Goal: Obtain resource: Download file/media

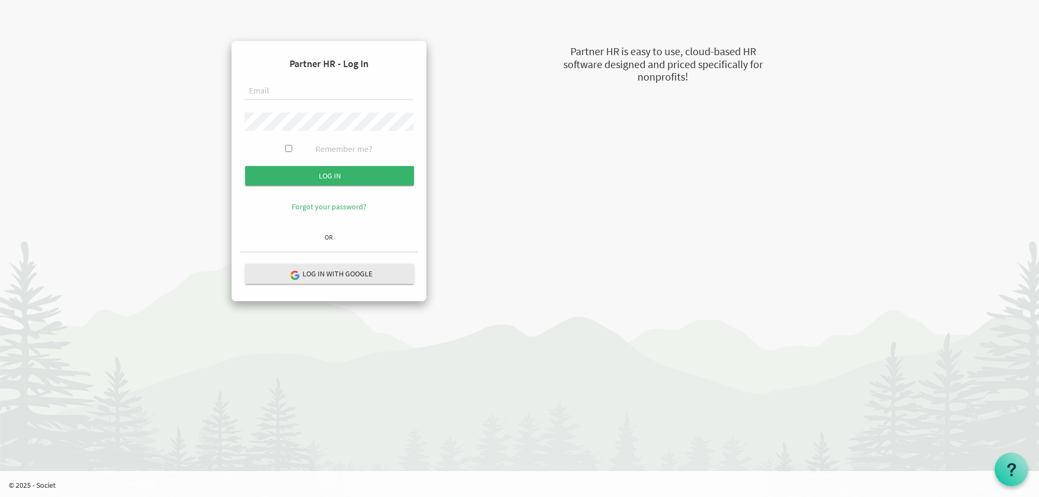
type input "mmihalis@newcircles.ca"
click at [285, 144] on div "Remember me?" at bounding box center [329, 152] width 169 height 19
click at [292, 150] on div "Remember me?" at bounding box center [329, 152] width 169 height 19
click at [286, 149] on input "Remember me?" at bounding box center [288, 148] width 7 height 7
checkbox input "true"
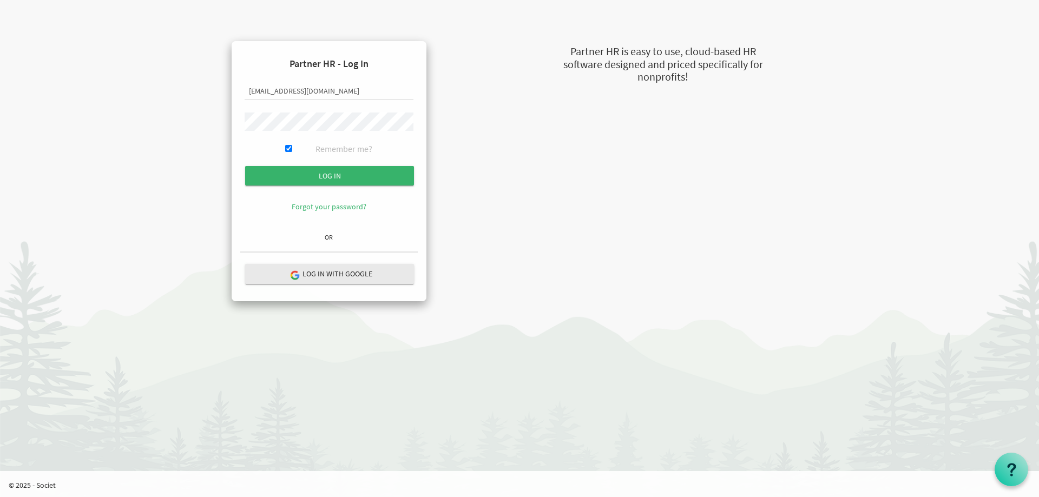
click at [290, 165] on form "Partner HR - Log In mmihalis@newcircles.ca Remember me? Log in Forgot your pass…" at bounding box center [328, 139] width 177 height 179
click at [294, 177] on input "Log in" at bounding box center [329, 175] width 169 height 19
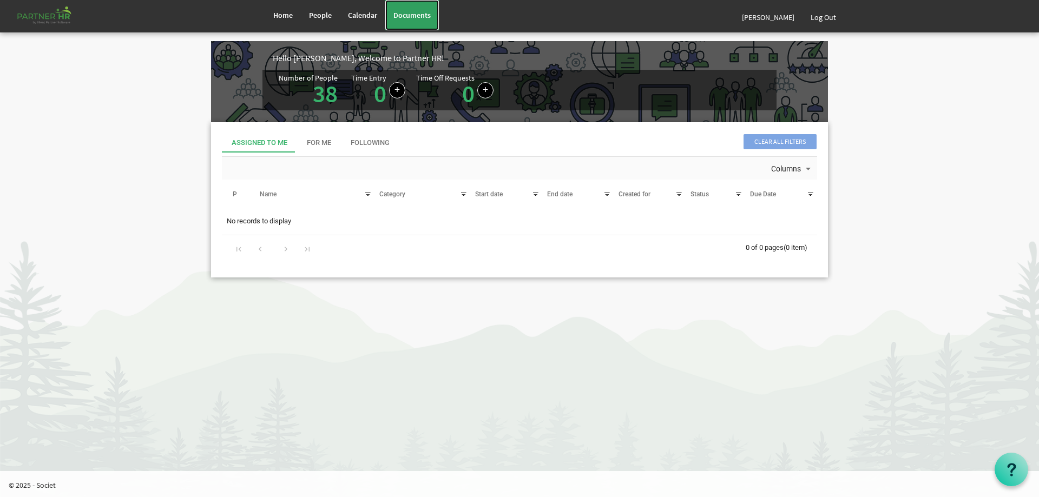
click at [420, 18] on span "Documents" at bounding box center [411, 15] width 37 height 10
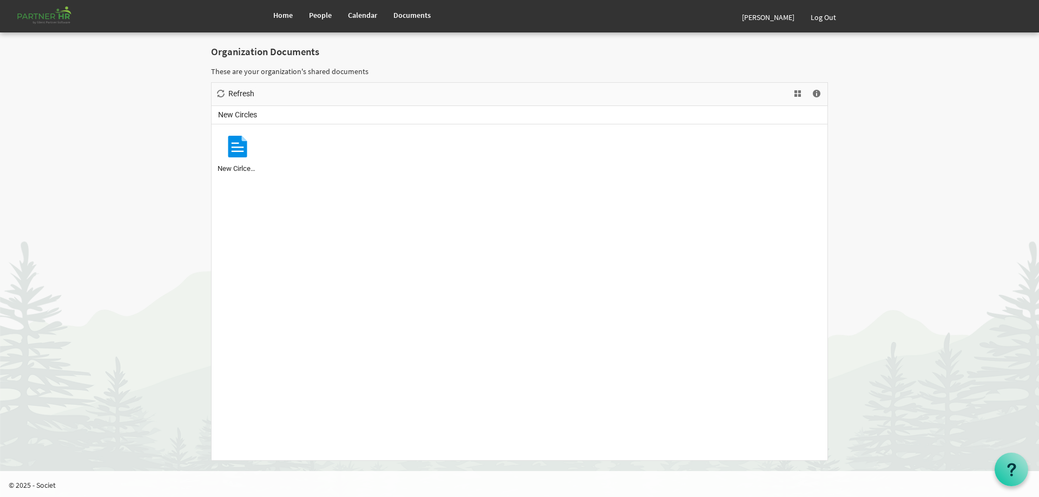
click at [215, 155] on ul "New Cirlces_STAFF HANDBOOK_DRAFT_Jan_2024.docx" at bounding box center [520, 292] width 616 height 336
click at [226, 156] on div "New Cirlces_STAFF HANDBOOK_DRAFT_Jan_2024.docx" at bounding box center [238, 152] width 40 height 44
click at [244, 156] on div at bounding box center [238, 147] width 22 height 22
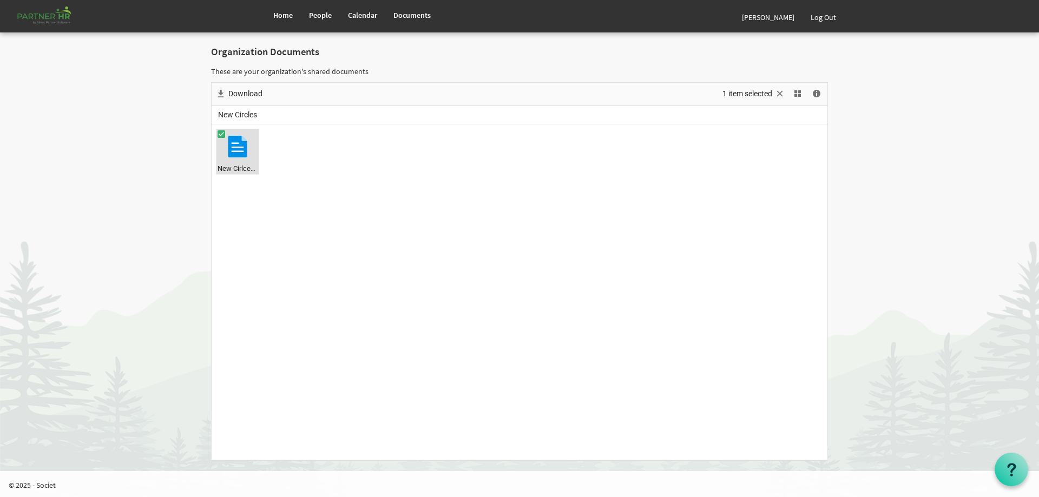
click at [244, 156] on div at bounding box center [238, 147] width 22 height 22
